Goal: Task Accomplishment & Management: Use online tool/utility

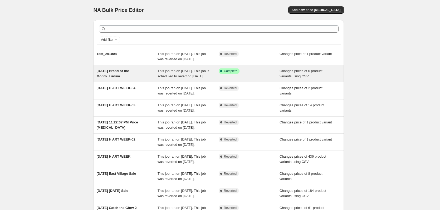
click at [121, 79] on div "[DATE] Brand of the Month_Luvum" at bounding box center [127, 74] width 61 height 11
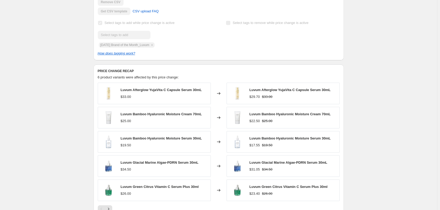
scroll to position [264, 0]
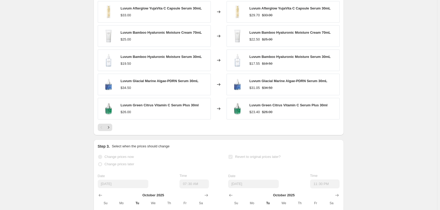
click at [117, 131] on div at bounding box center [219, 127] width 242 height 7
click at [115, 131] on div at bounding box center [219, 127] width 242 height 7
click at [112, 131] on button "Next" at bounding box center [108, 127] width 7 height 7
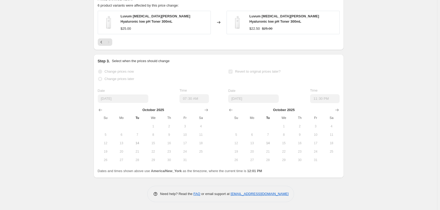
scroll to position [257, 0]
click at [104, 42] on icon "Previous" at bounding box center [101, 42] width 5 height 5
